Goal: Information Seeking & Learning: Learn about a topic

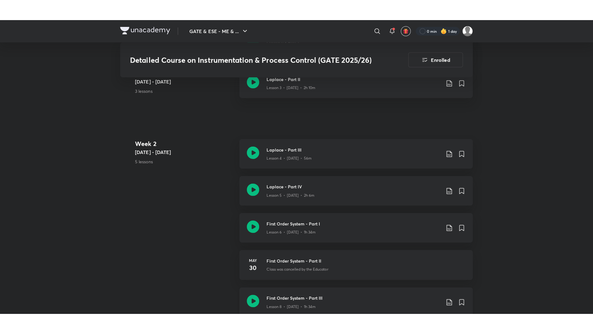
scroll to position [451, 0]
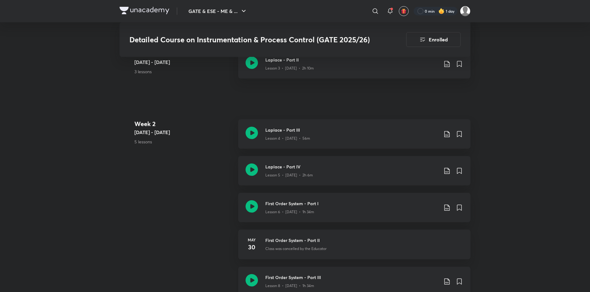
click at [354, 276] on h3 "First Order System - Part III" at bounding box center [351, 277] width 173 height 6
